Goal: Task Accomplishment & Management: Use online tool/utility

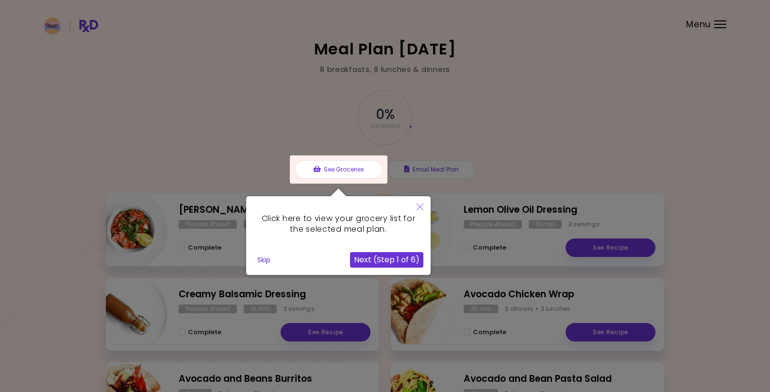
click at [395, 259] on button "Next (Step 1 of 6)" at bounding box center [386, 260] width 73 height 16
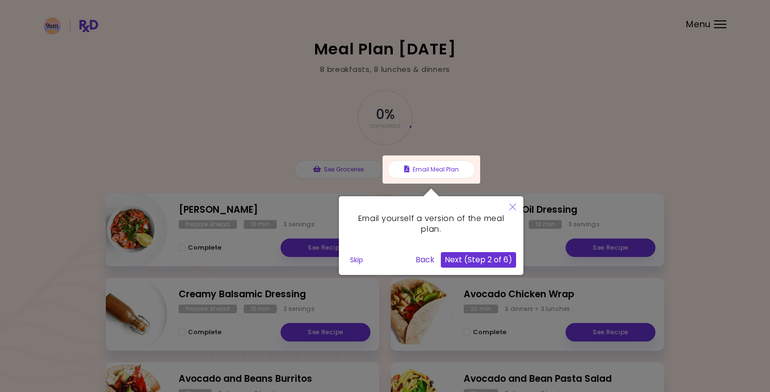
click at [489, 261] on button "Next (Step 2 of 6)" at bounding box center [478, 260] width 75 height 16
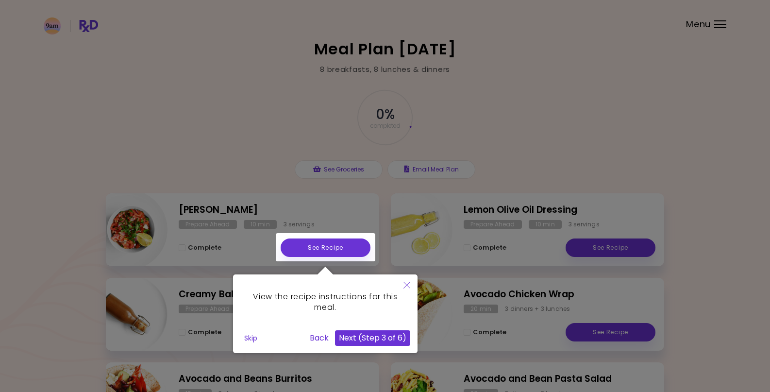
click at [366, 336] on button "Next (Step 3 of 6)" at bounding box center [372, 338] width 75 height 16
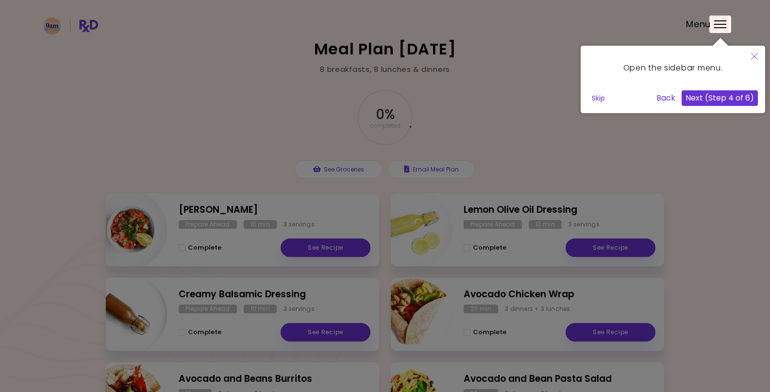
click at [717, 96] on button "Next (Step 4 of 6)" at bounding box center [719, 98] width 76 height 16
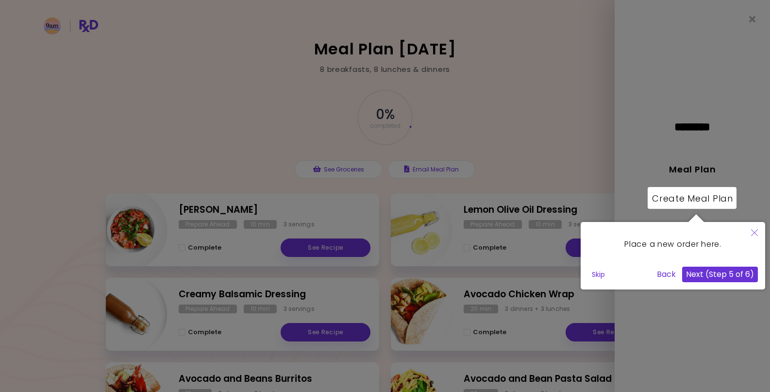
click at [733, 274] on button "Next (Step 5 of 6)" at bounding box center [720, 274] width 76 height 16
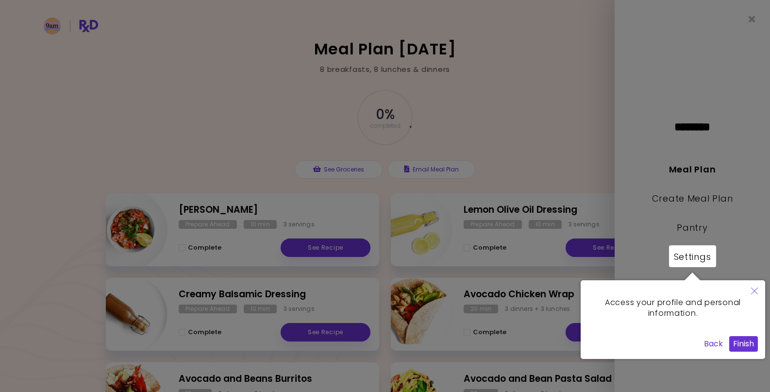
click at [745, 347] on button "Finish" at bounding box center [743, 344] width 29 height 16
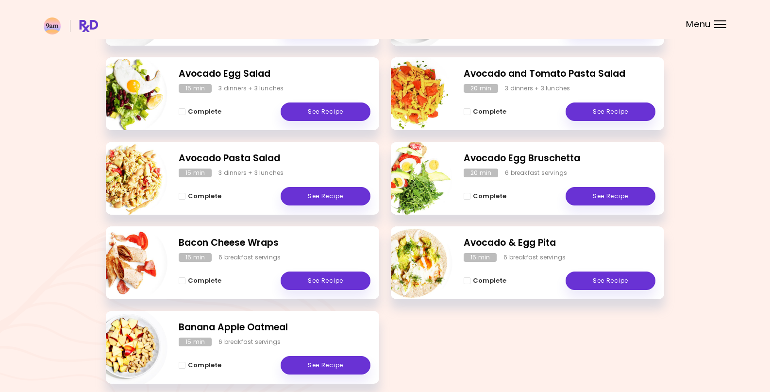
scroll to position [518, 0]
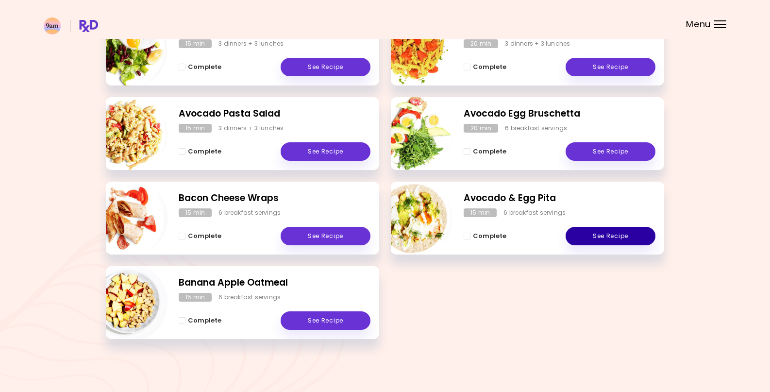
click at [608, 236] on link "See Recipe" at bounding box center [610, 236] width 90 height 18
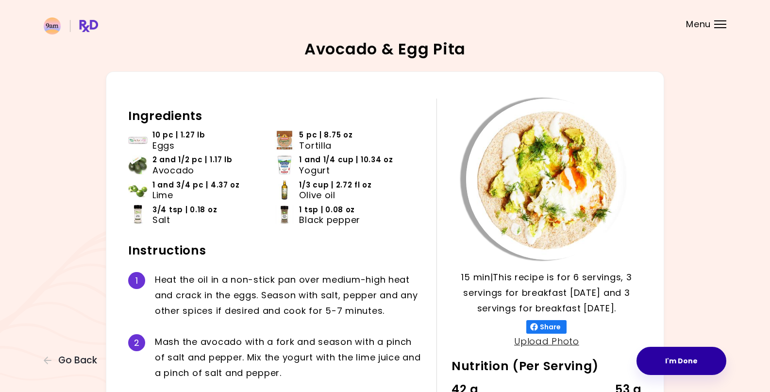
click at [682, 364] on button "I'm Done" at bounding box center [681, 360] width 90 height 28
